Goal: Task Accomplishment & Management: Complete application form

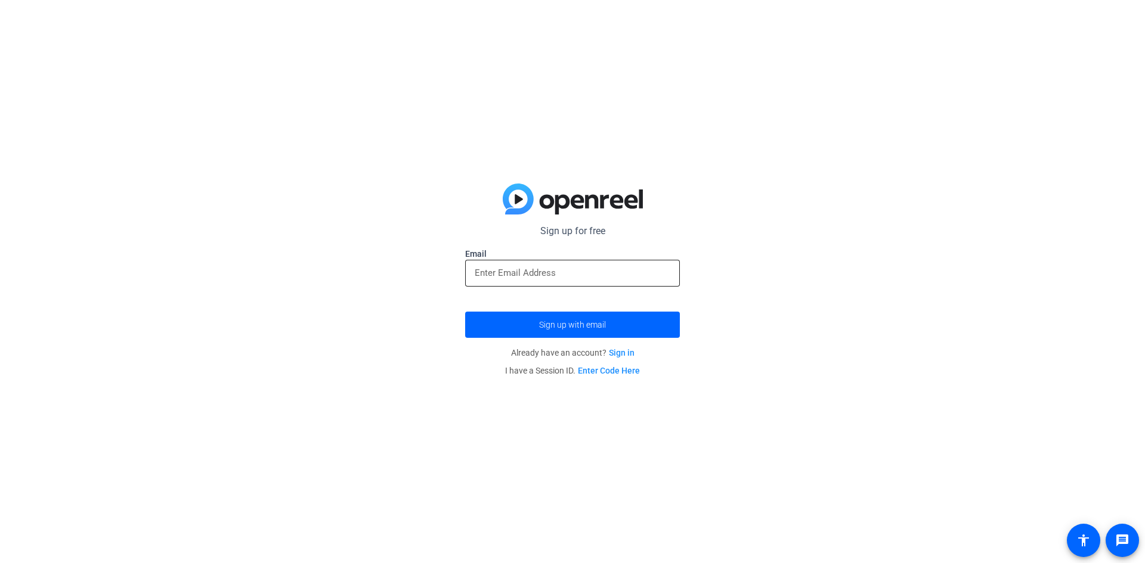
click at [529, 280] on div at bounding box center [573, 273] width 196 height 27
type input "[EMAIL_ADDRESS][DOMAIN_NAME]"
click at [567, 317] on span "submit" at bounding box center [572, 325] width 215 height 29
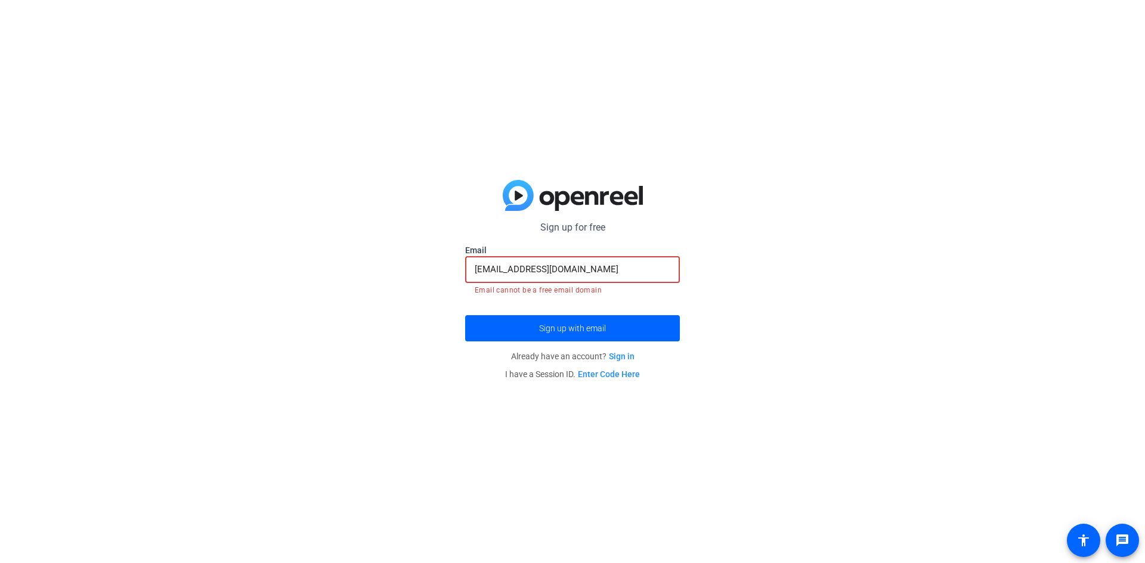
click at [515, 275] on input "[EMAIL_ADDRESS][DOMAIN_NAME]" at bounding box center [573, 269] width 196 height 14
click at [496, 305] on form "Sign up for free [EMAIL_ADDRESS][DOMAIN_NAME] Email [EMAIL_ADDRESS][DOMAIN_NAME…" at bounding box center [572, 281] width 215 height 121
click at [545, 266] on input "[EMAIL_ADDRESS][DOMAIN_NAME]" at bounding box center [573, 269] width 196 height 14
click at [547, 329] on span "Sign up with email" at bounding box center [572, 329] width 67 height 0
drag, startPoint x: 596, startPoint y: 266, endPoint x: 360, endPoint y: 248, distance: 236.2
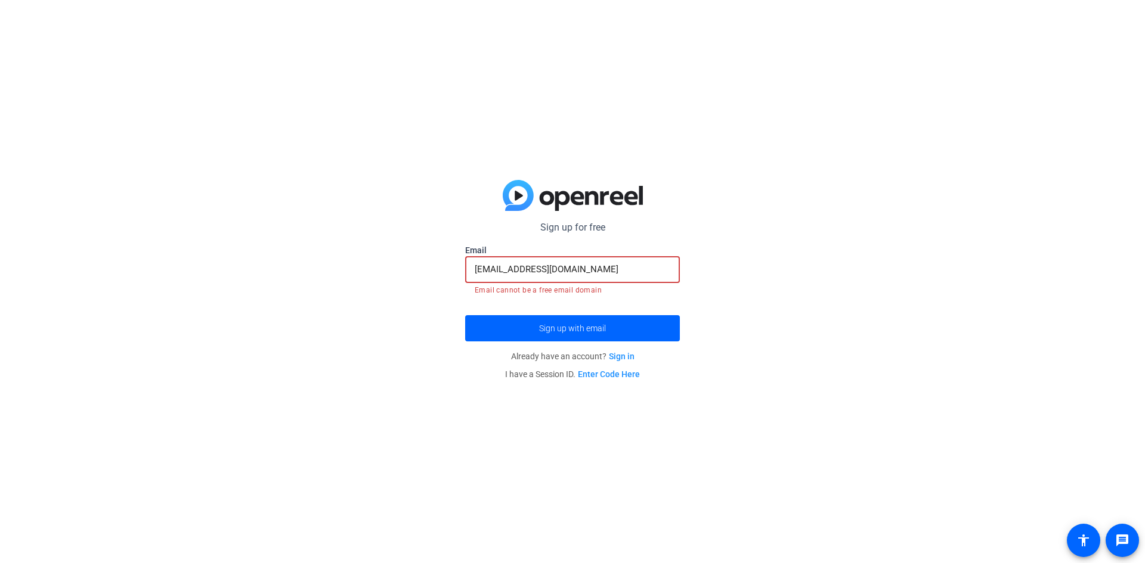
click at [376, 252] on div "Sign up for free [EMAIL_ADDRESS][DOMAIN_NAME] Email [EMAIL_ADDRESS][DOMAIN_NAME…" at bounding box center [572, 281] width 1145 height 563
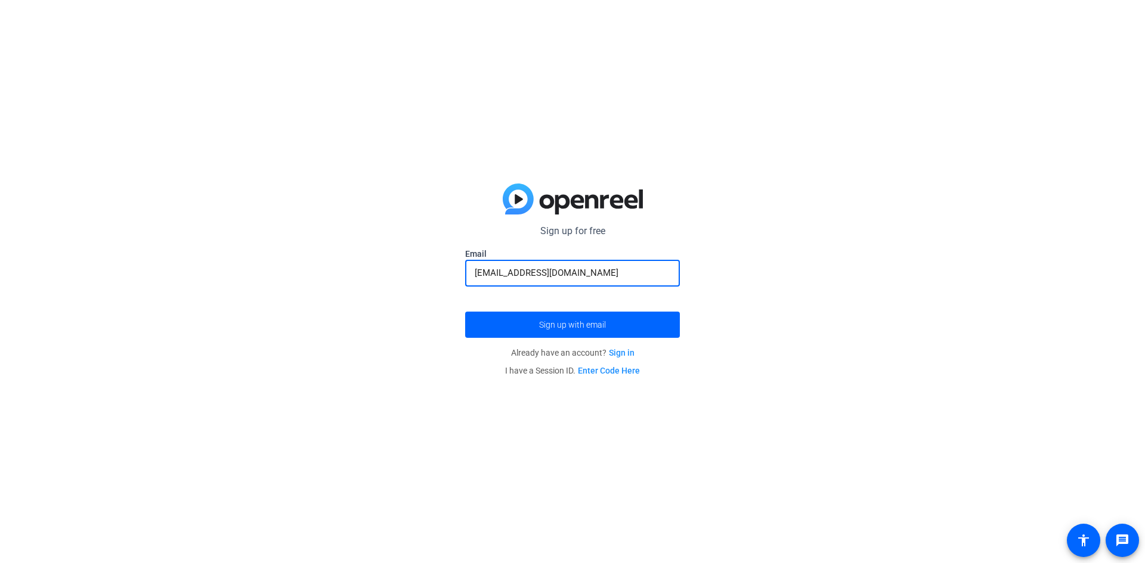
type input "[EMAIL_ADDRESS][DOMAIN_NAME]"
click at [465, 312] on button "Sign up with email" at bounding box center [572, 325] width 215 height 26
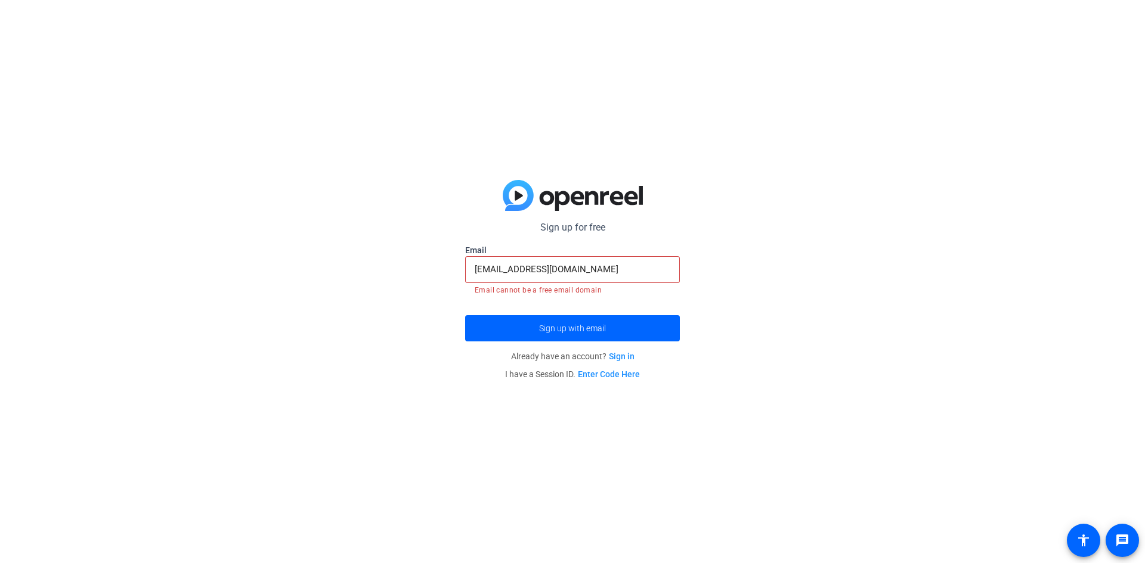
click at [369, 245] on div "Sign up for free [EMAIL_ADDRESS][DOMAIN_NAME] Email [EMAIL_ADDRESS][DOMAIN_NAME…" at bounding box center [572, 281] width 1145 height 563
drag, startPoint x: 590, startPoint y: 275, endPoint x: 427, endPoint y: 277, distance: 162.8
click at [427, 277] on div "Sign up for free [EMAIL_ADDRESS][DOMAIN_NAME] Email [EMAIL_ADDRESS][DOMAIN_NAME…" at bounding box center [572, 281] width 1145 height 563
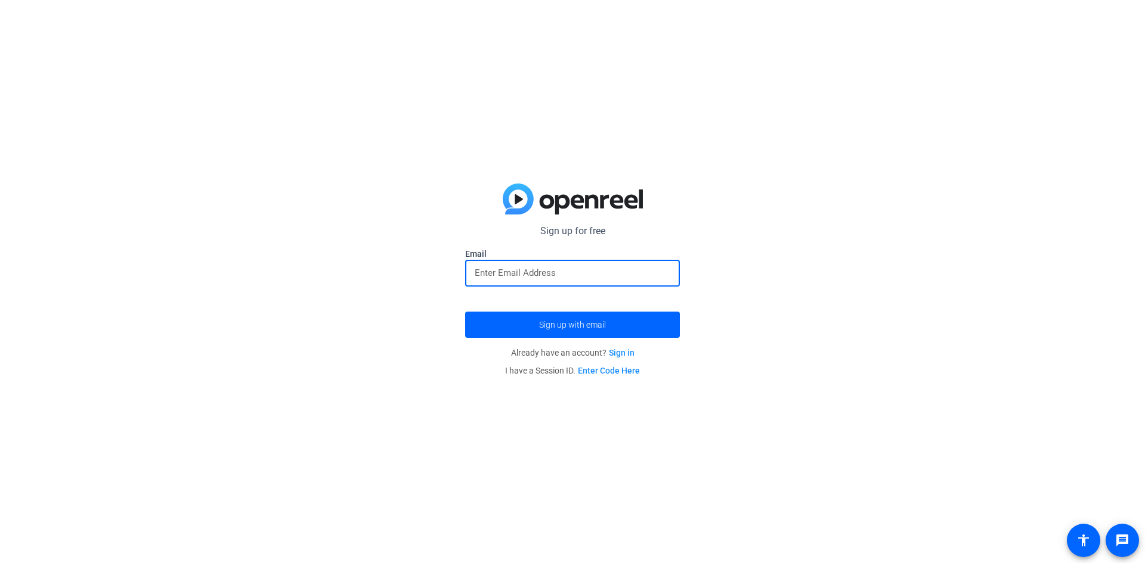
type input "n"
click at [465, 312] on button "Sign up with email" at bounding box center [572, 325] width 215 height 26
type input "n"
